Goal: Information Seeking & Learning: Learn about a topic

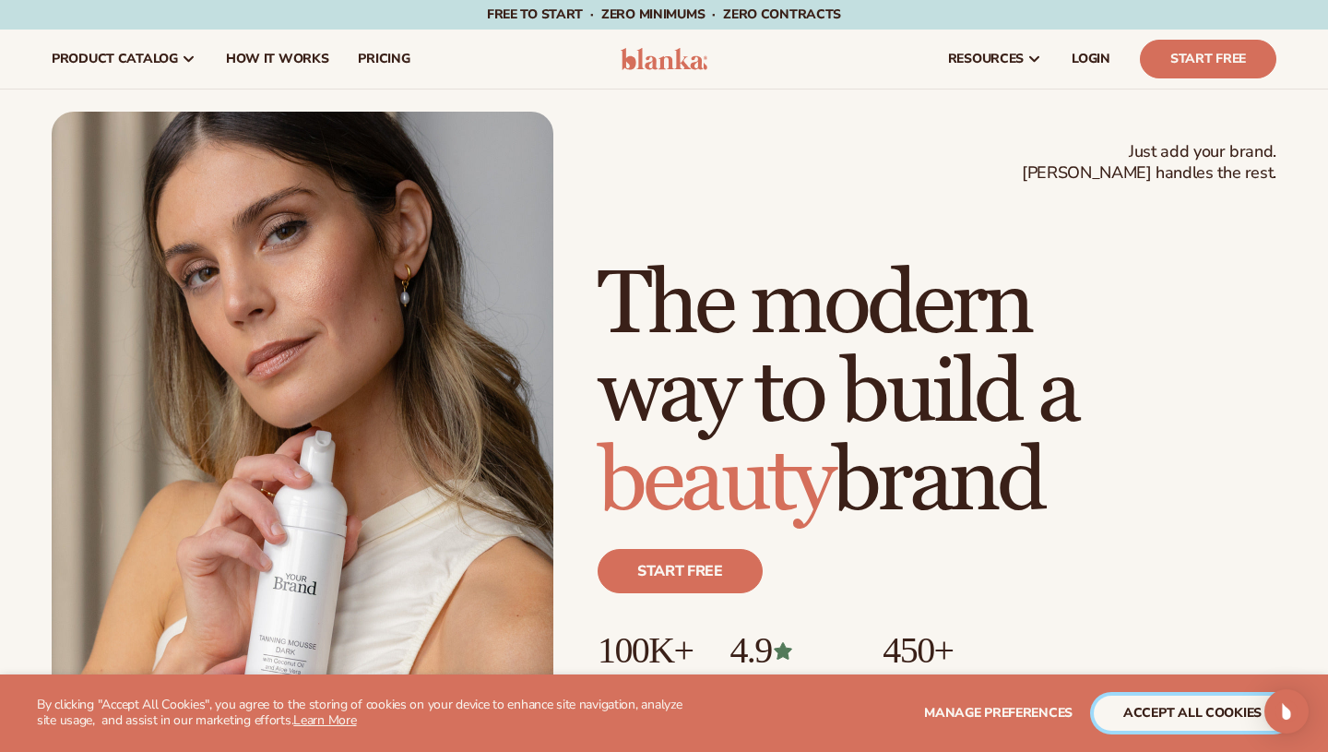
click at [1176, 717] on button "accept all cookies" at bounding box center [1192, 712] width 197 height 35
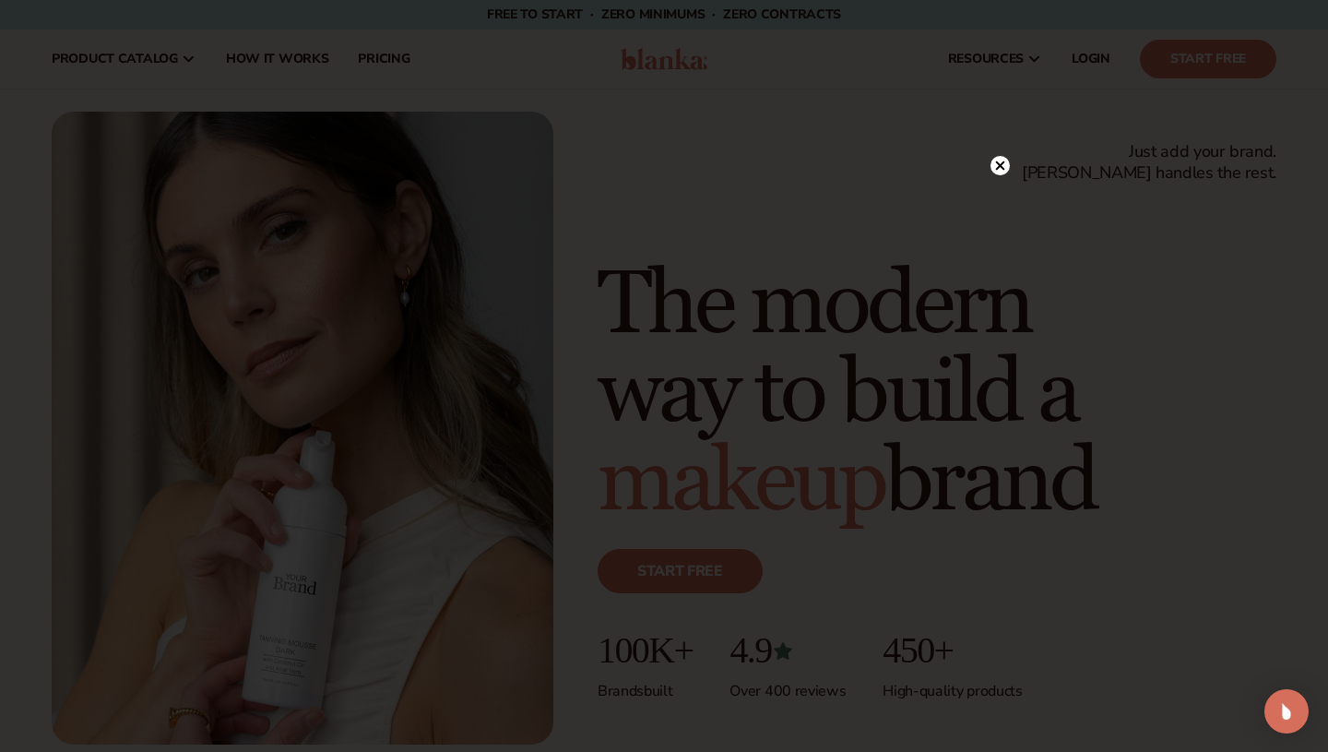
click at [1007, 165] on circle at bounding box center [999, 165] width 19 height 19
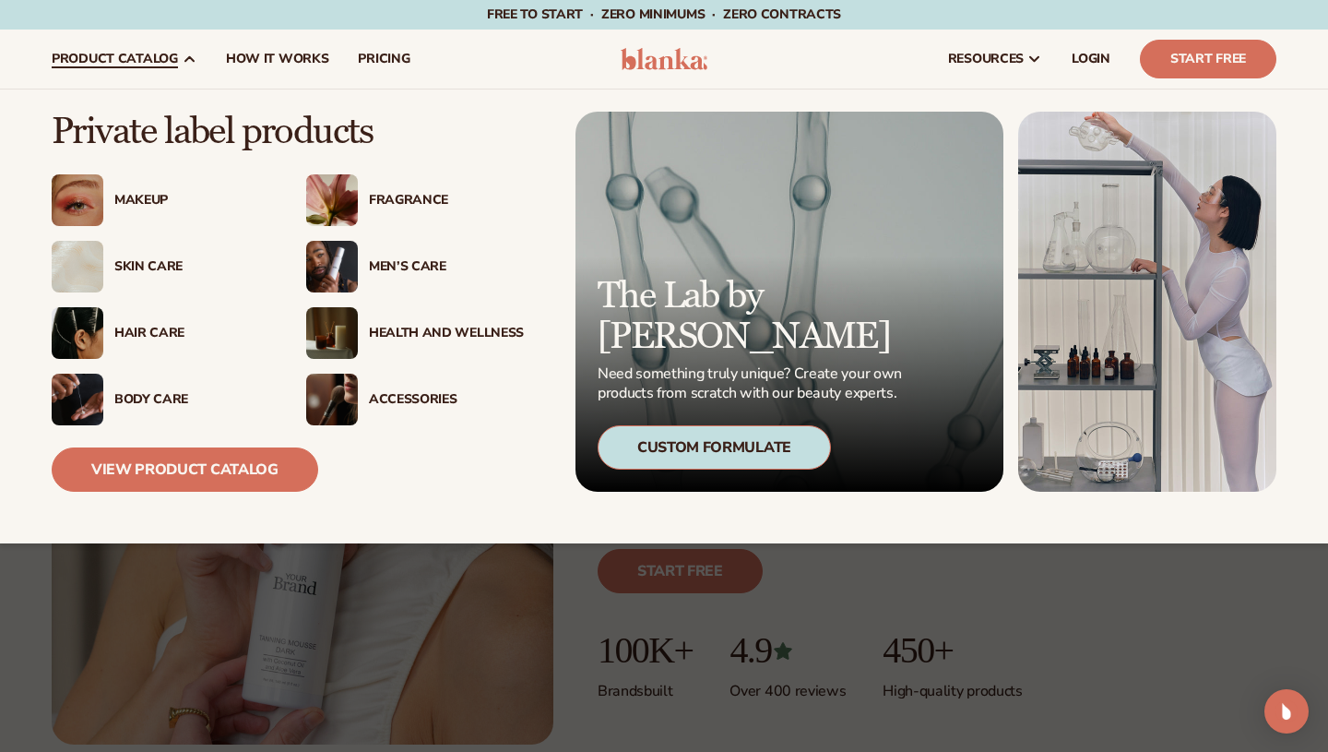
click at [143, 270] on div "Skin Care" at bounding box center [191, 267] width 155 height 16
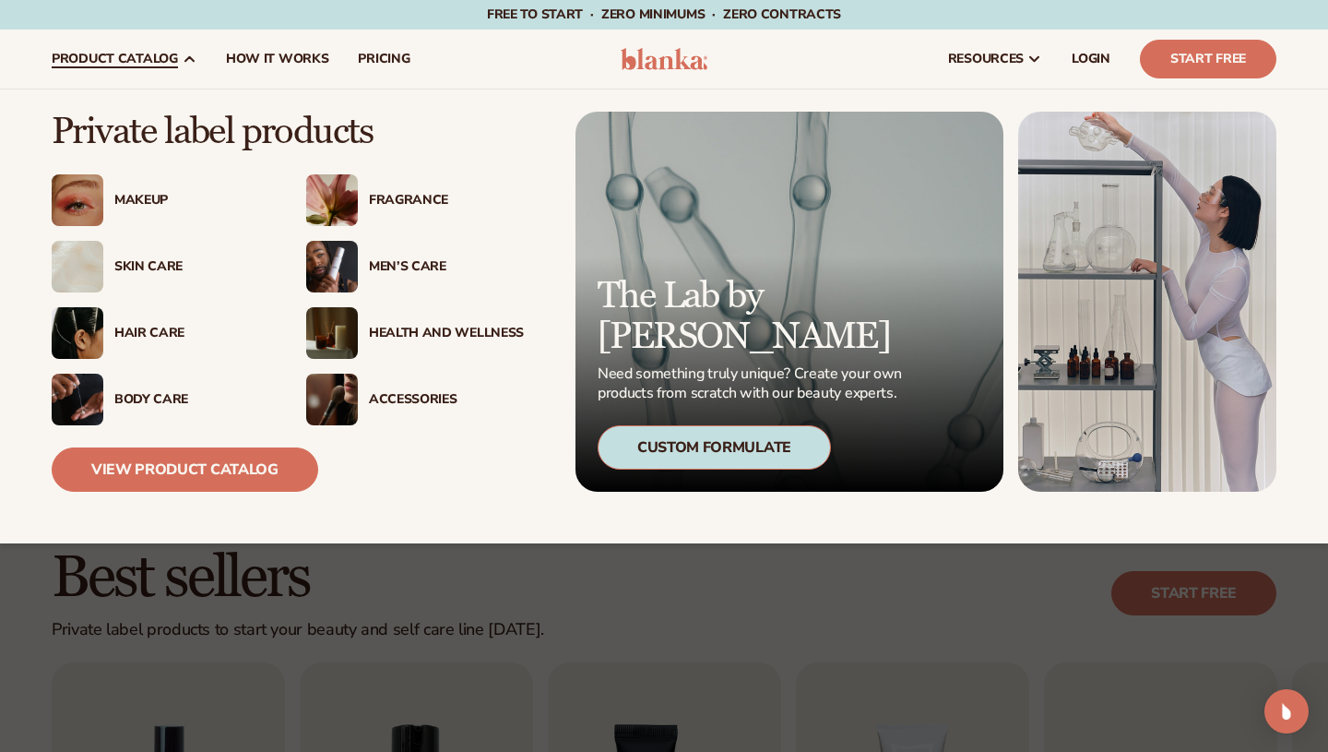
click at [144, 270] on div "Skin Care" at bounding box center [191, 267] width 155 height 16
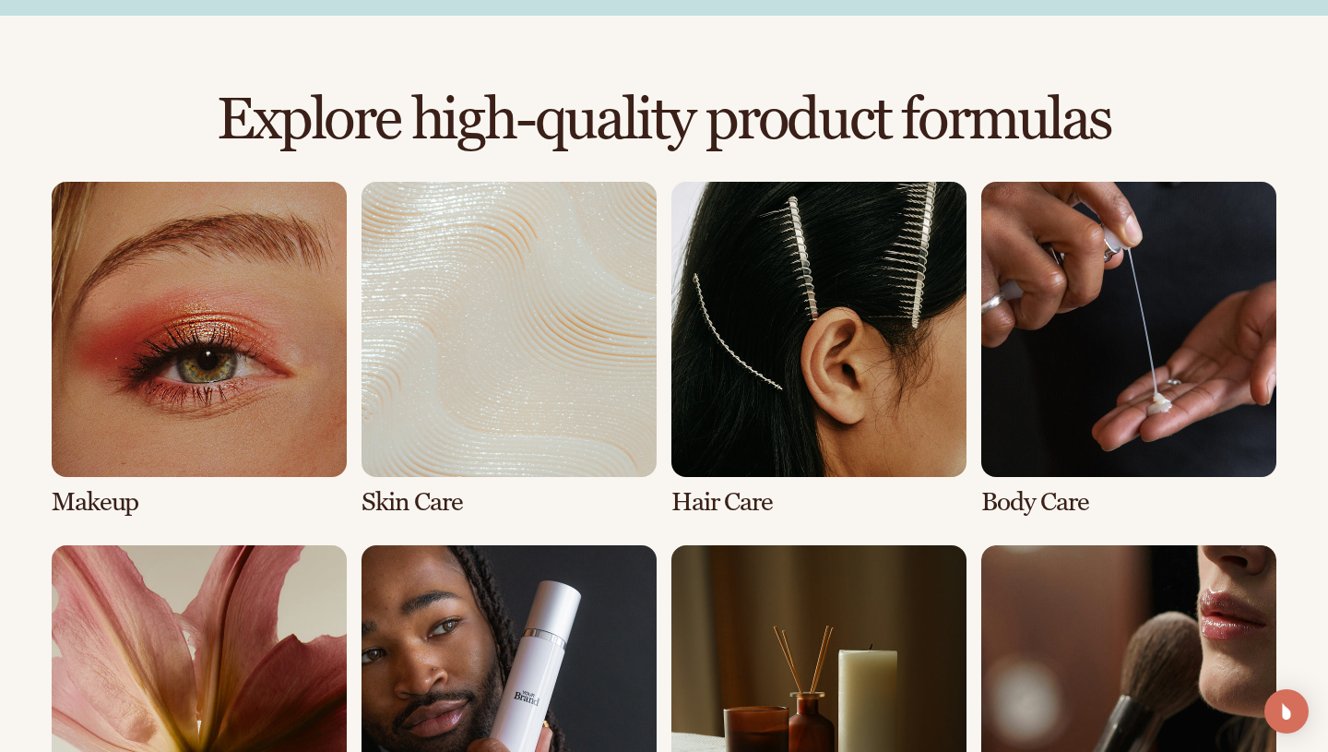
scroll to position [1207, 0]
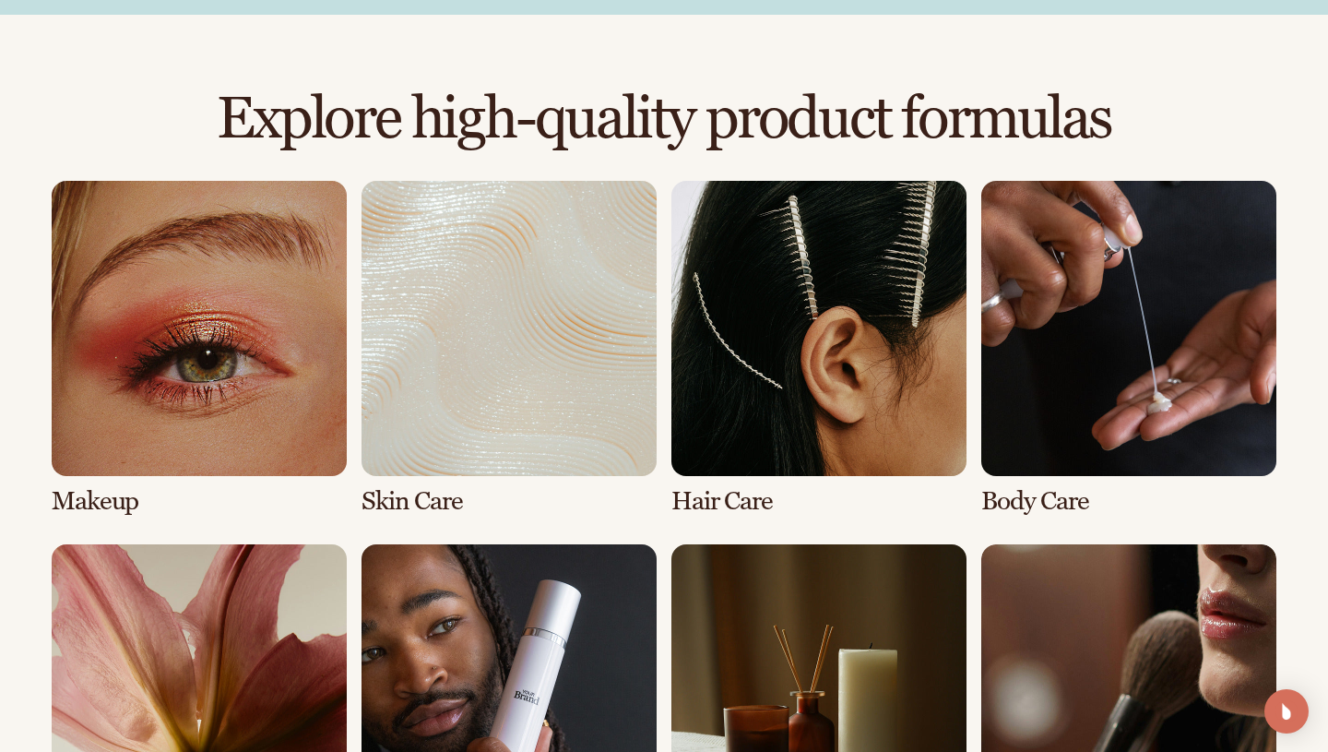
click at [480, 393] on link "2 / 8" at bounding box center [509, 348] width 295 height 335
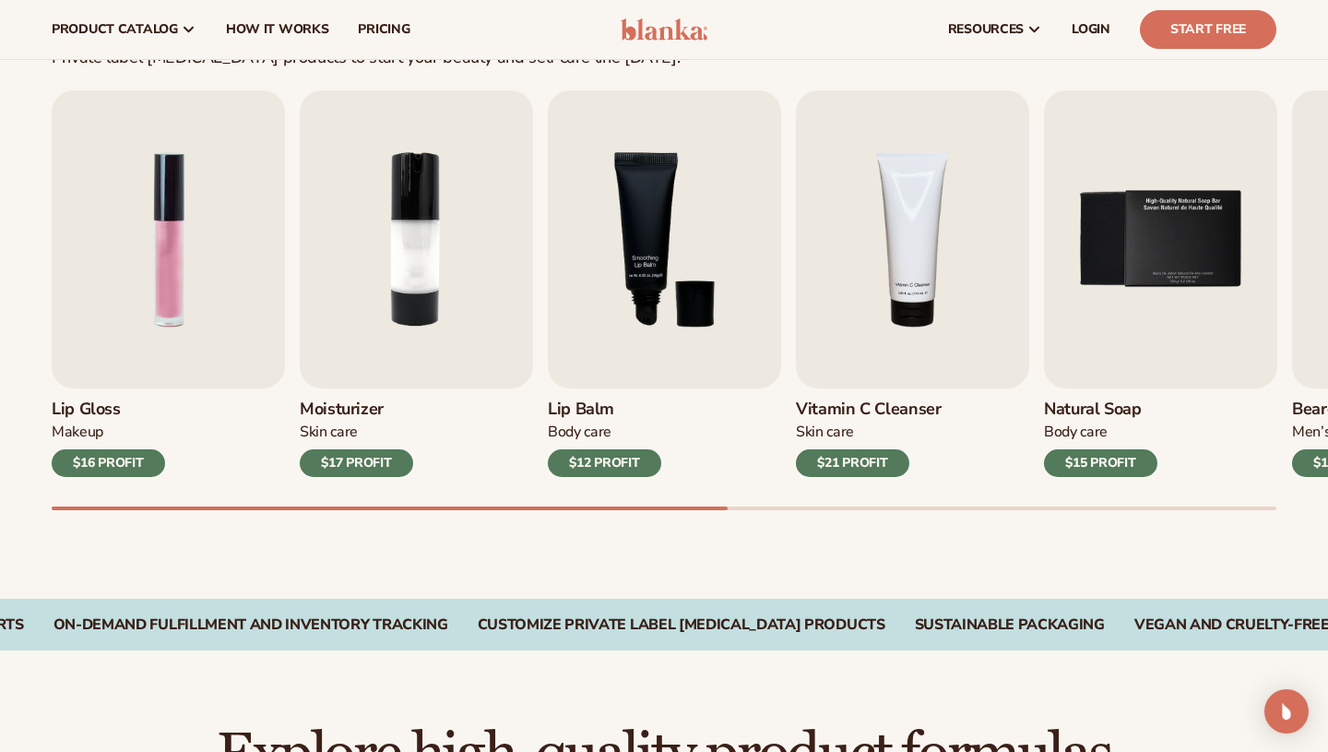
scroll to position [540, 0]
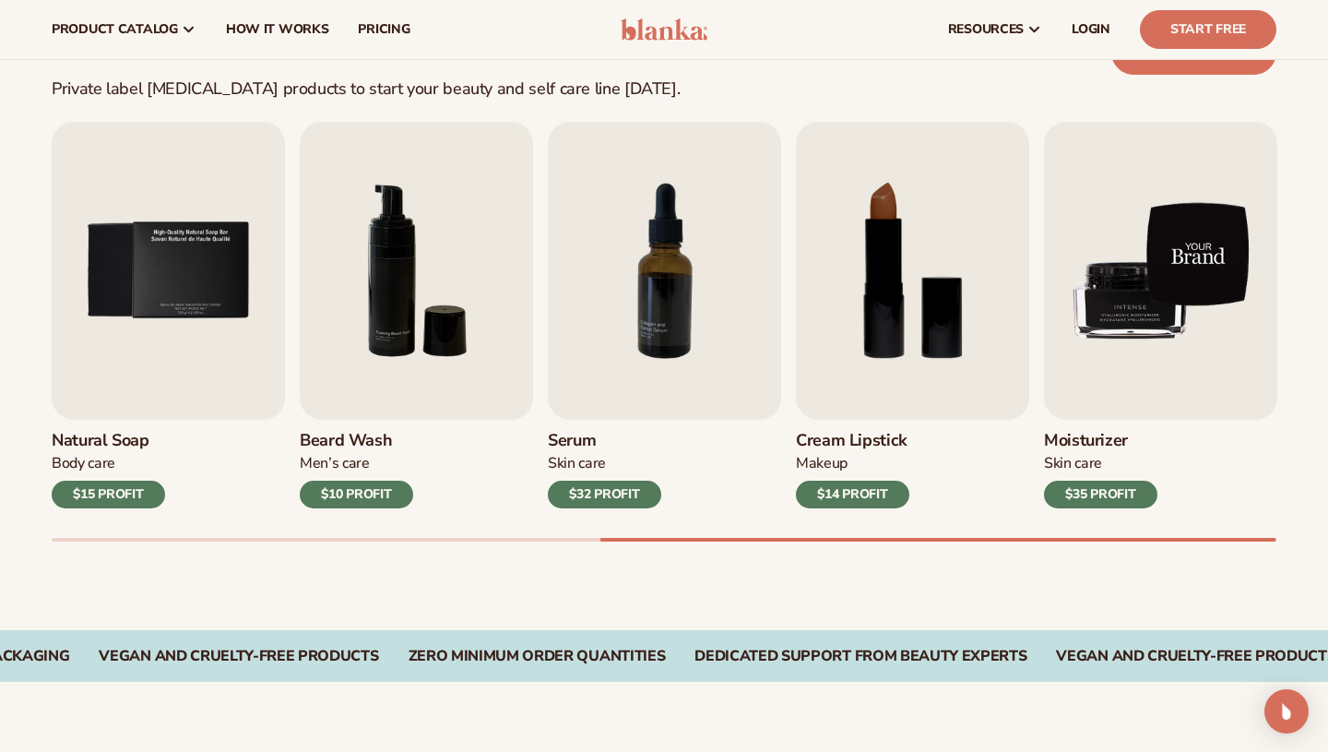
click at [1183, 321] on img "9 / 9" at bounding box center [1160, 271] width 233 height 298
click at [1194, 320] on img "9 / 9" at bounding box center [1160, 271] width 233 height 298
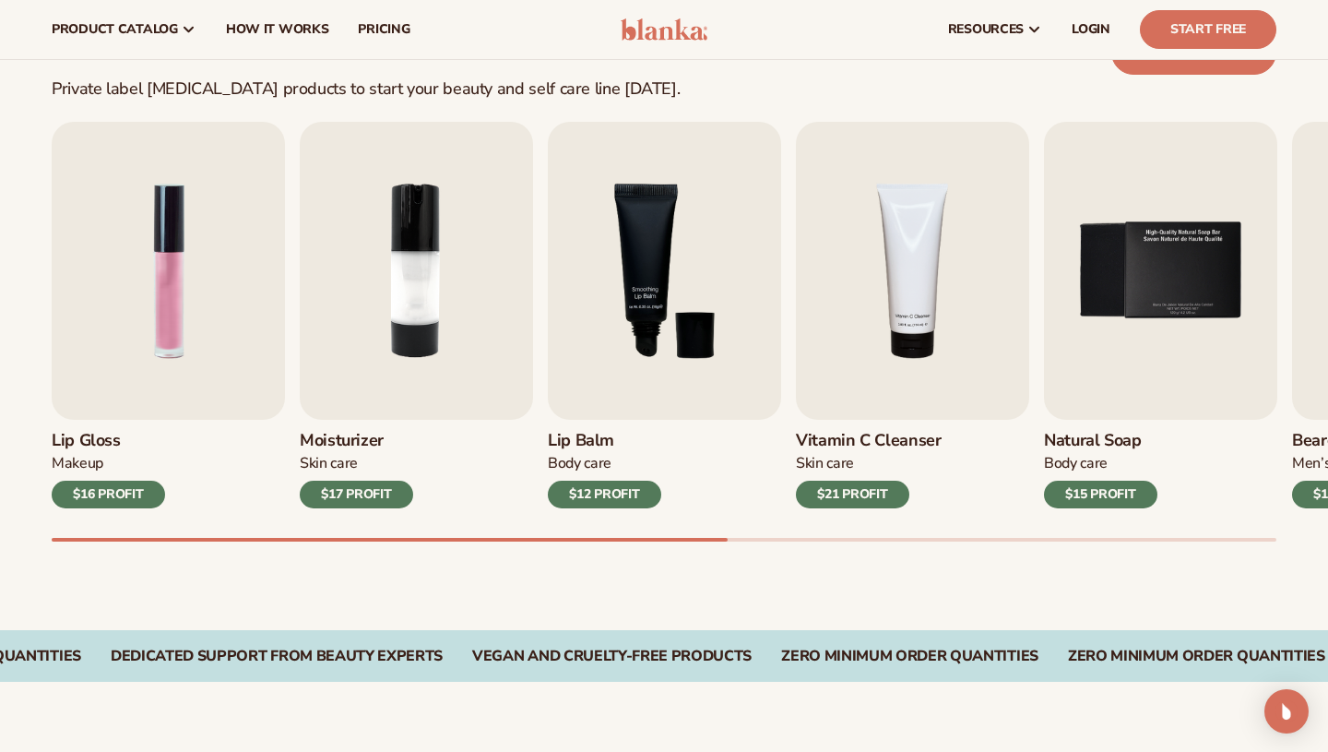
scroll to position [0, 0]
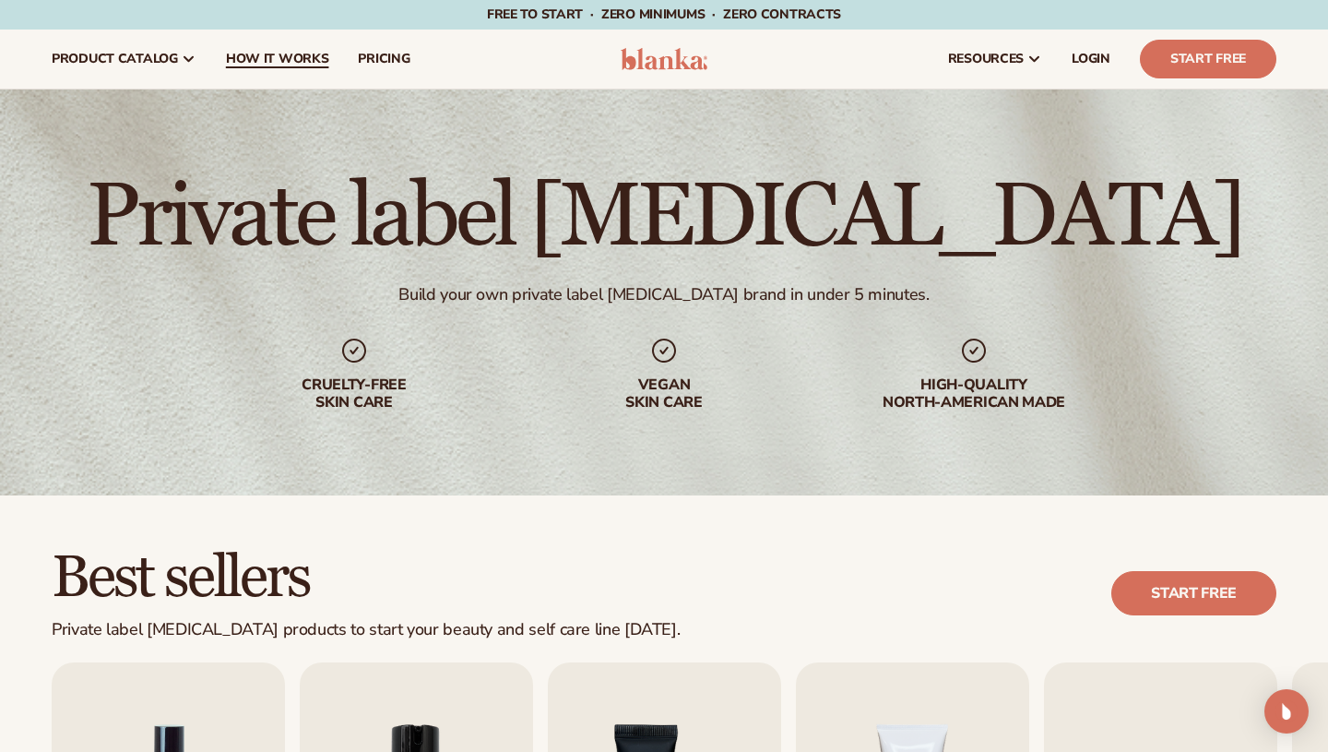
click at [302, 42] on link "How It Works" at bounding box center [277, 59] width 133 height 59
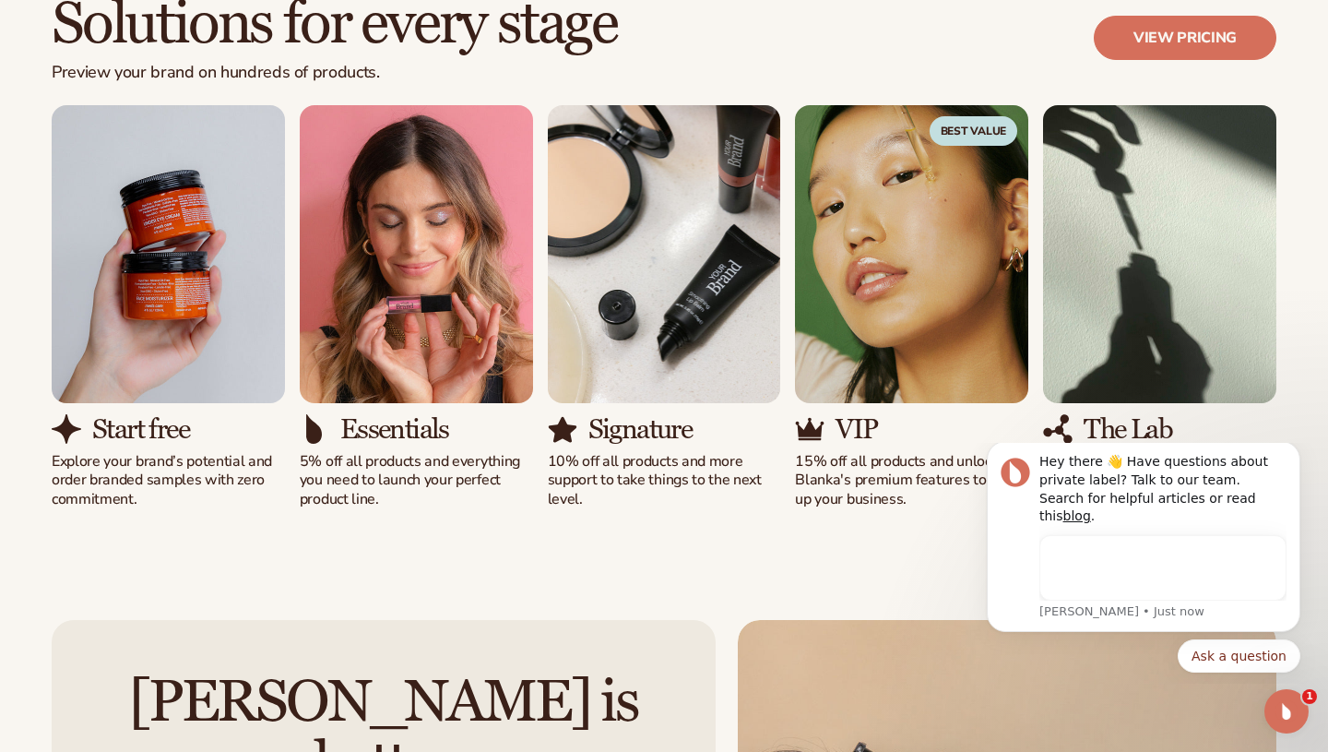
scroll to position [1151, 0]
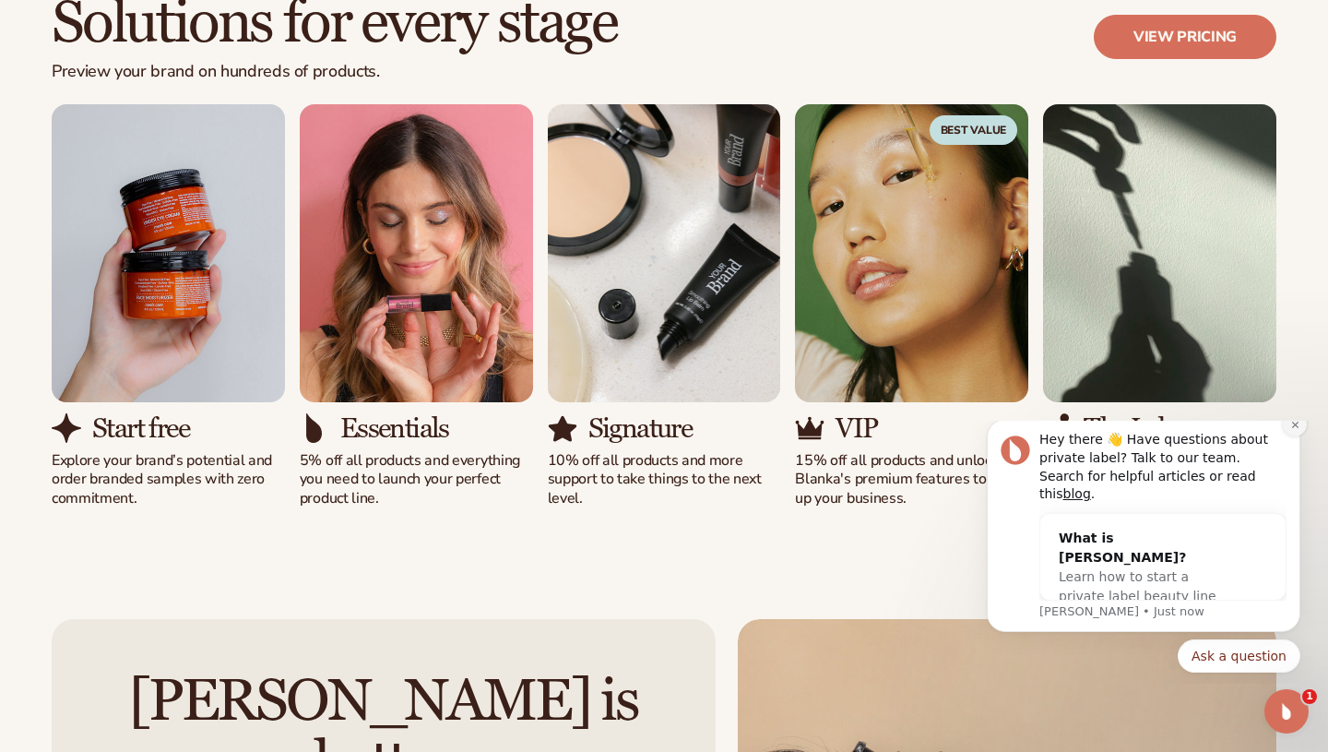
click at [1299, 430] on icon "Dismiss notification" at bounding box center [1295, 425] width 10 height 10
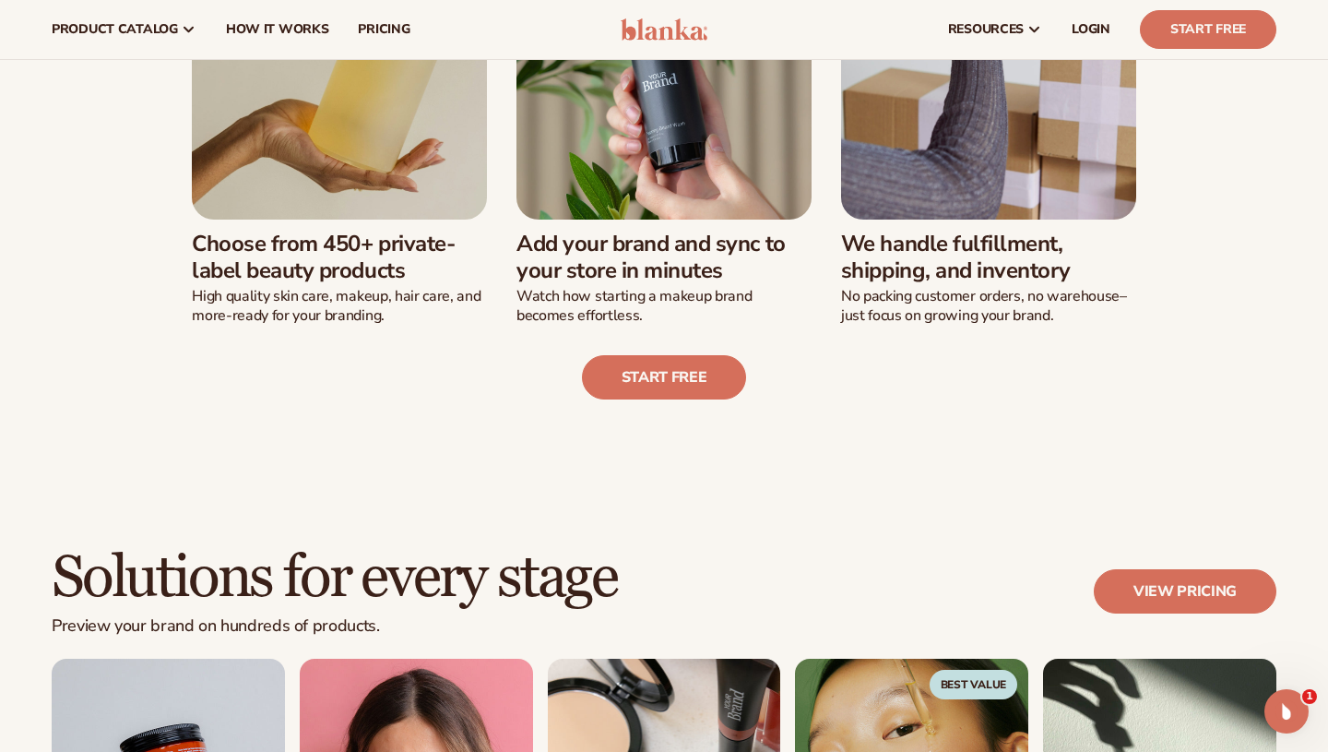
scroll to position [289, 0]
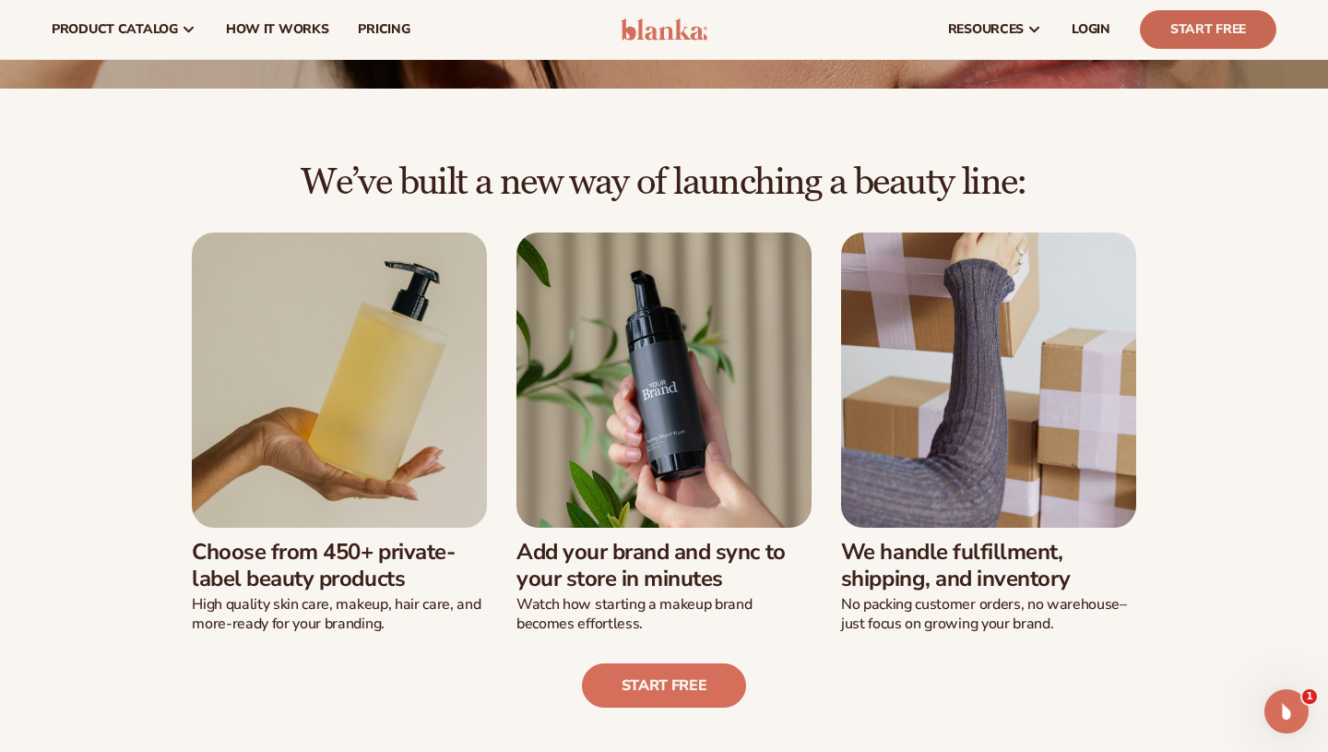
click at [1192, 22] on link "Start Free" at bounding box center [1208, 29] width 136 height 39
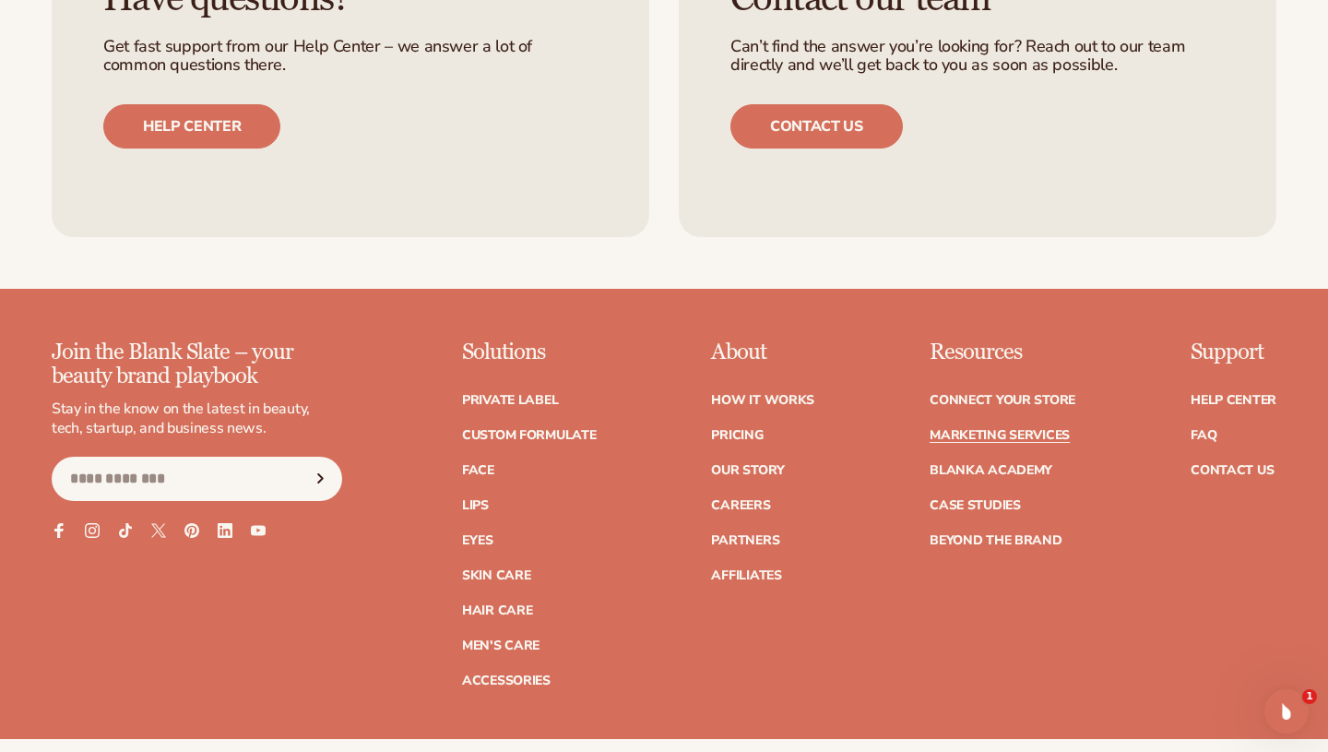
scroll to position [3925, 0]
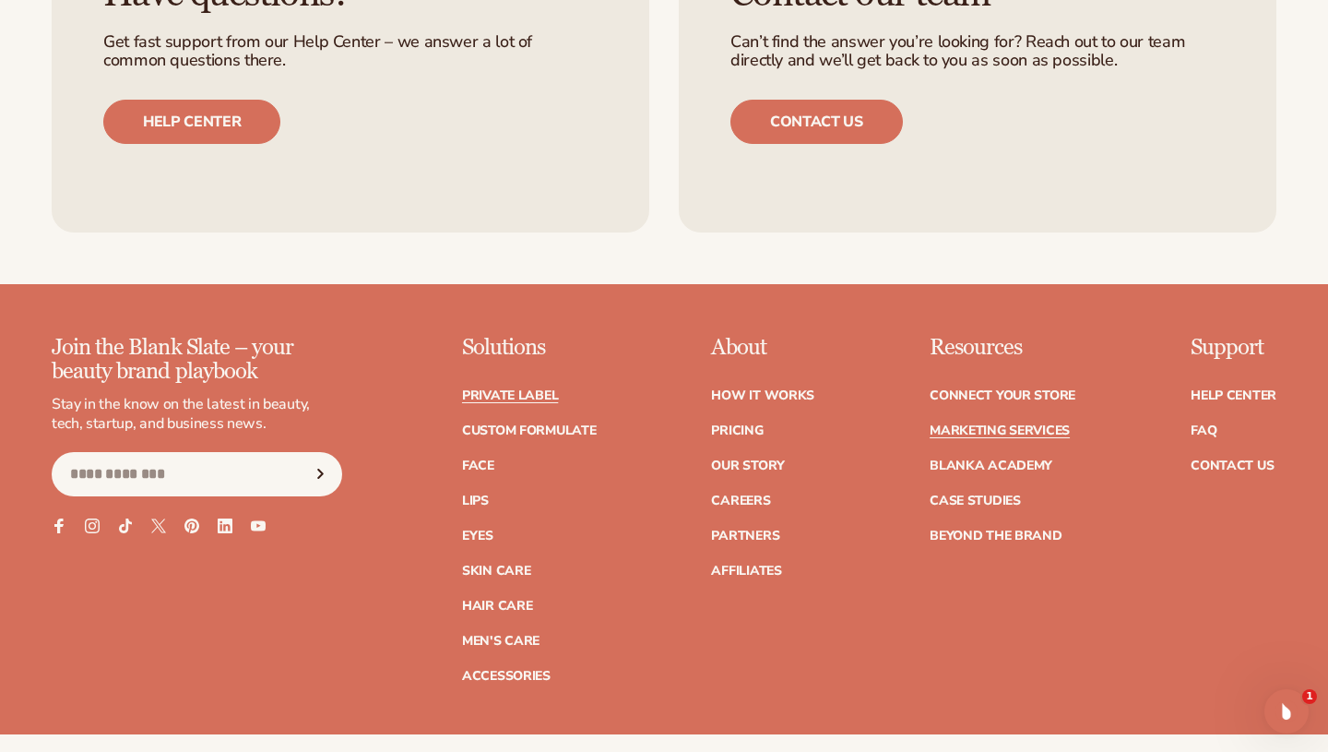
click at [519, 394] on link "Private label" at bounding box center [510, 395] width 96 height 13
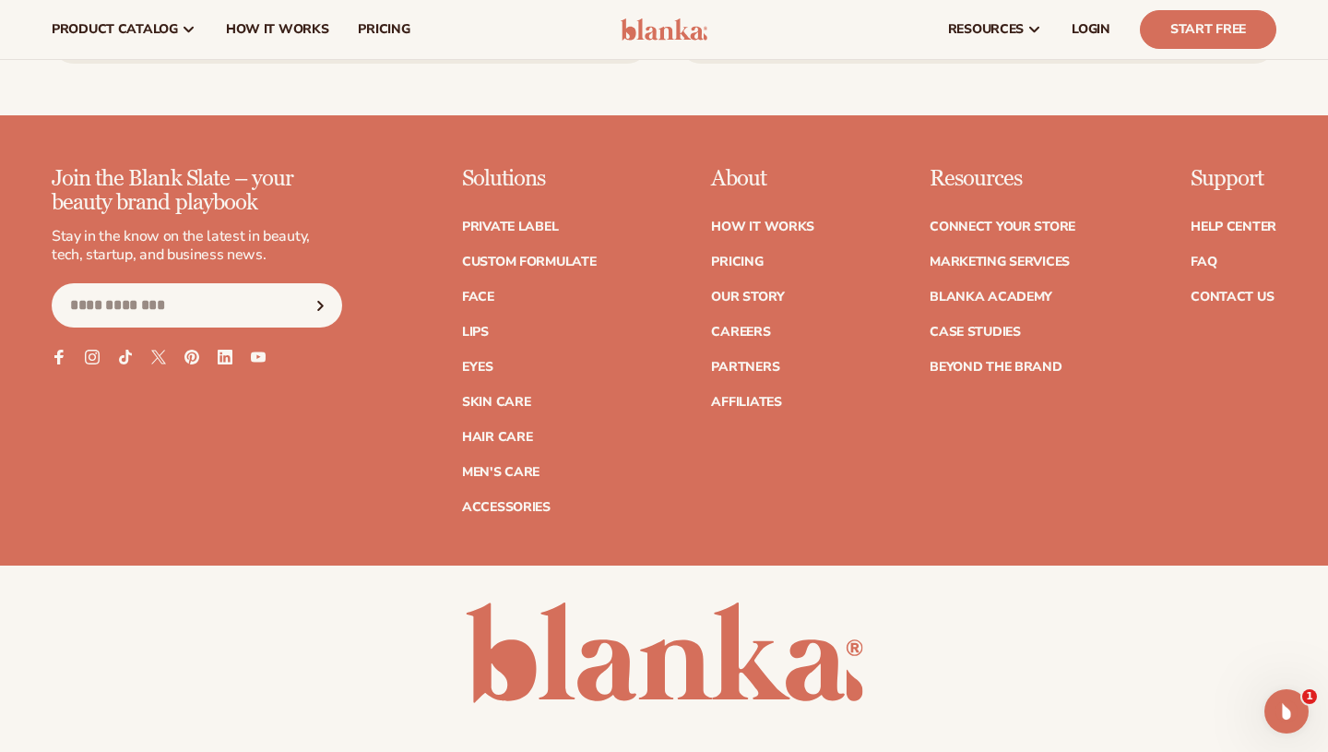
scroll to position [3185, 0]
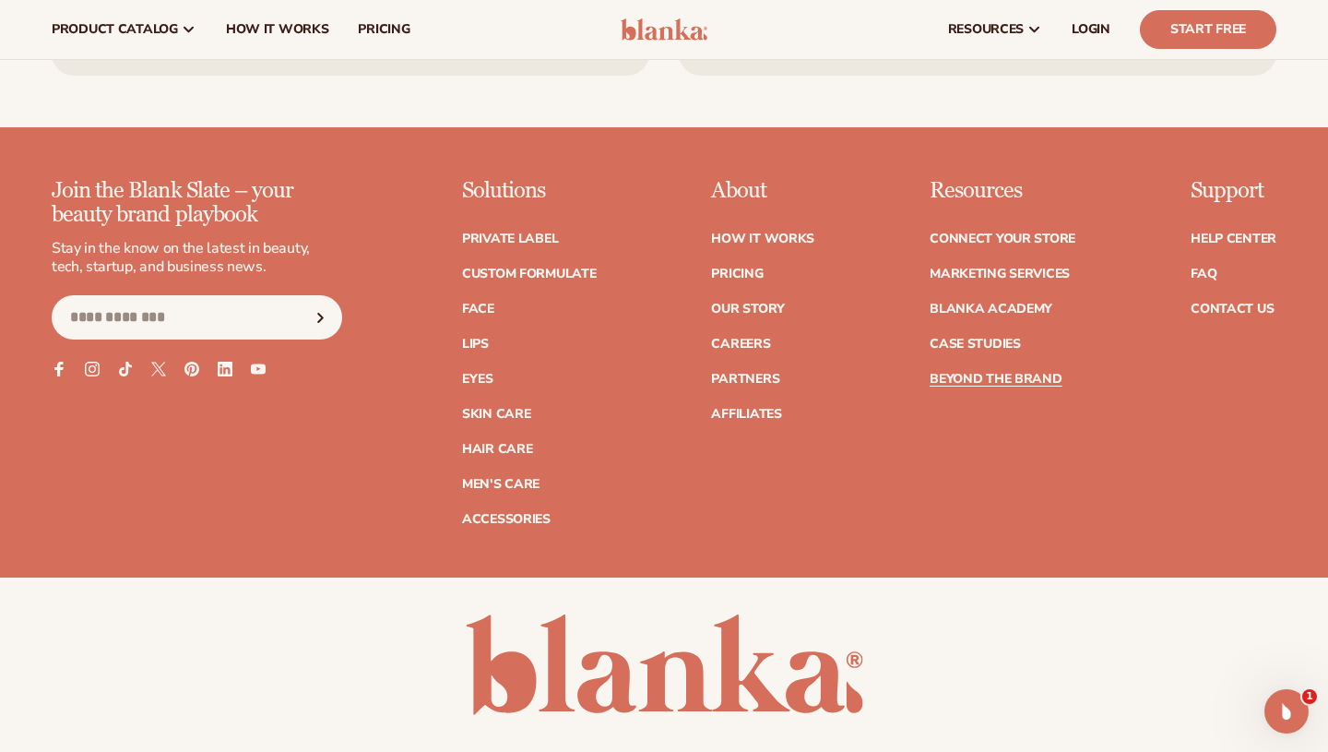
click at [989, 373] on link "Beyond the brand" at bounding box center [996, 379] width 133 height 13
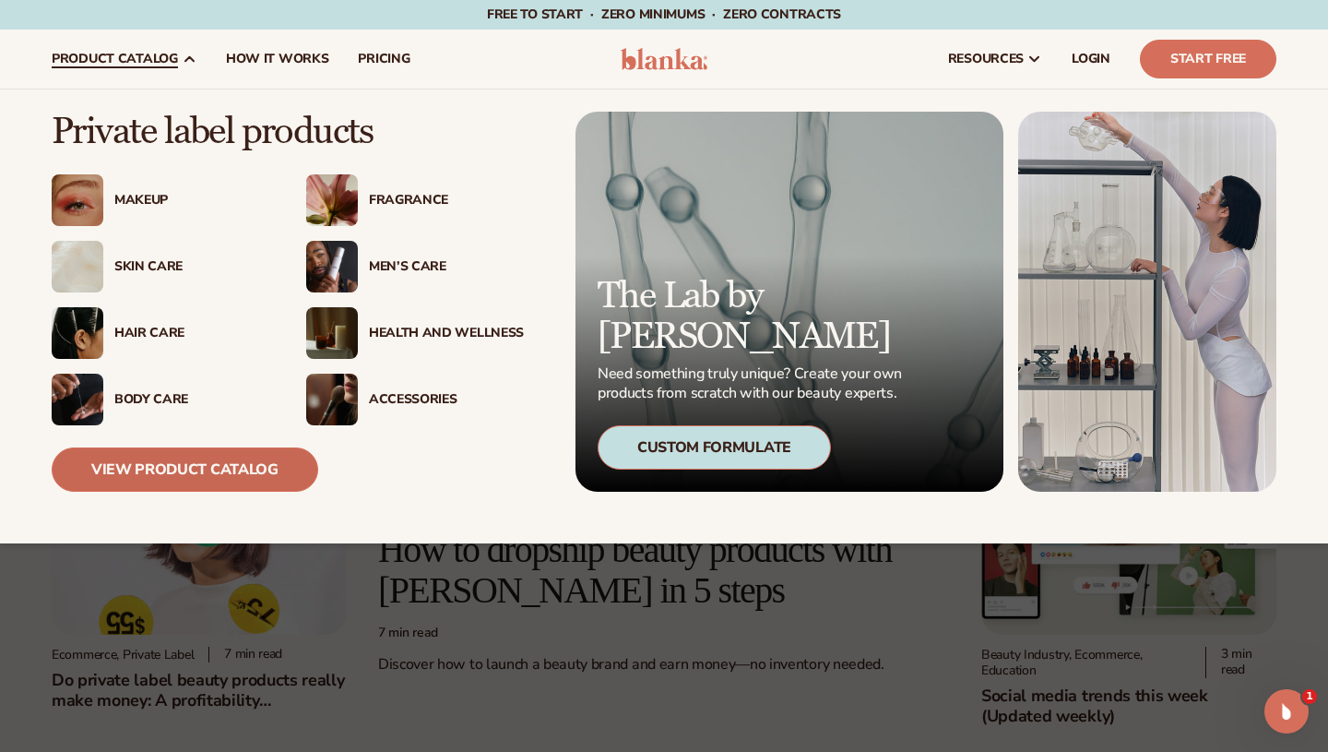
click at [176, 463] on link "View Product Catalog" at bounding box center [185, 469] width 267 height 44
